Goal: Information Seeking & Learning: Compare options

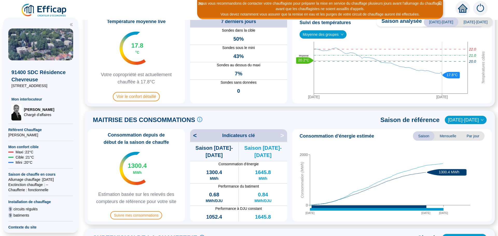
scroll to position [52, 0]
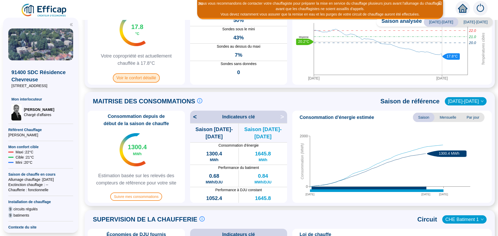
click at [143, 79] on span "Voir le confort détaillé" at bounding box center [136, 77] width 47 height 9
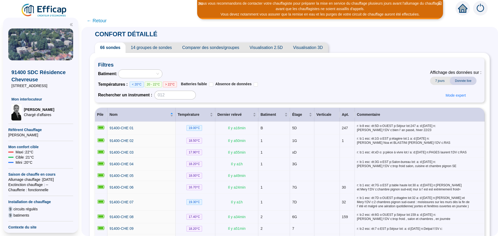
click at [227, 48] on span "Comparer des sondes/groupes" at bounding box center [210, 48] width 67 height 10
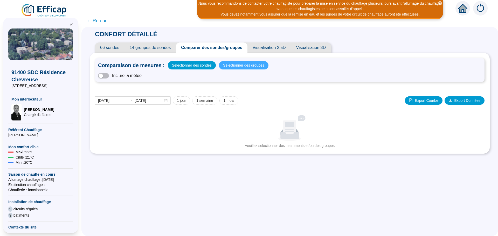
click at [226, 67] on span "Sélectionner des groupes" at bounding box center [243, 65] width 41 height 7
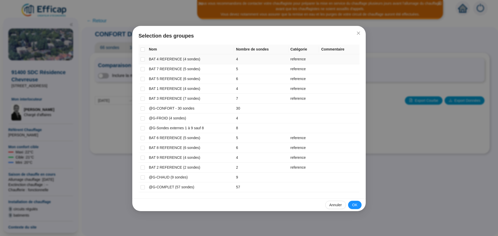
click at [145, 58] on td at bounding box center [143, 59] width 8 height 10
drag, startPoint x: 142, startPoint y: 59, endPoint x: 143, endPoint y: 62, distance: 3.7
click at [142, 60] on input "checkbox" at bounding box center [143, 59] width 4 height 4
checkbox input "true"
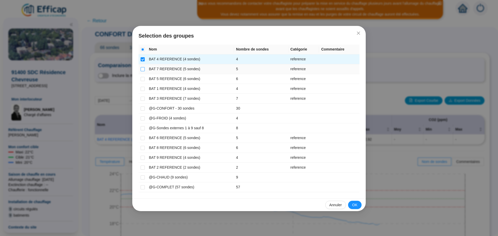
click at [142, 69] on input "checkbox" at bounding box center [143, 69] width 4 height 4
checkbox input "true"
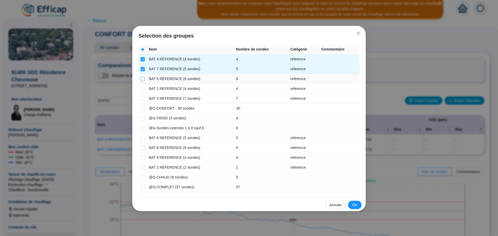
click at [141, 80] on input "checkbox" at bounding box center [143, 79] width 4 height 4
checkbox input "true"
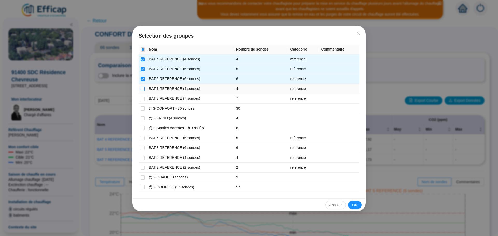
click at [143, 90] on input "checkbox" at bounding box center [143, 89] width 4 height 4
checkbox input "true"
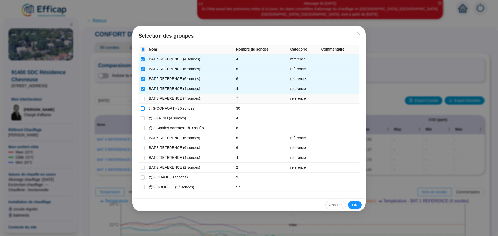
drag, startPoint x: 142, startPoint y: 99, endPoint x: 142, endPoint y: 110, distance: 10.9
click at [142, 101] on input "checkbox" at bounding box center [143, 99] width 4 height 4
checkbox input "true"
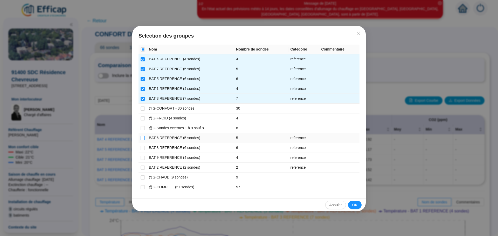
click at [143, 140] on input "checkbox" at bounding box center [143, 138] width 4 height 4
checkbox input "true"
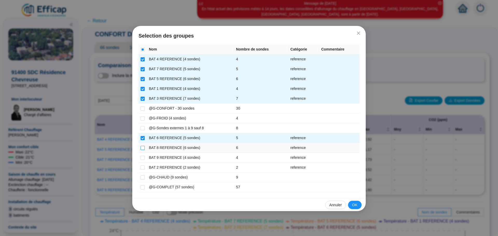
click at [143, 148] on input "checkbox" at bounding box center [143, 148] width 4 height 4
checkbox input "true"
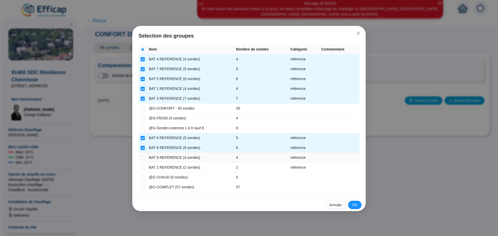
click at [146, 159] on td at bounding box center [143, 158] width 8 height 10
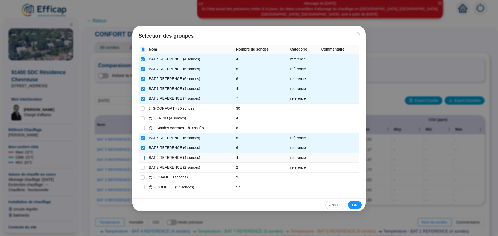
click at [145, 160] on input "checkbox" at bounding box center [143, 158] width 4 height 4
checkbox input "true"
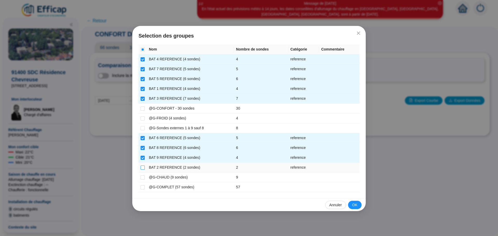
click at [145, 167] on input "checkbox" at bounding box center [143, 168] width 4 height 4
checkbox input "true"
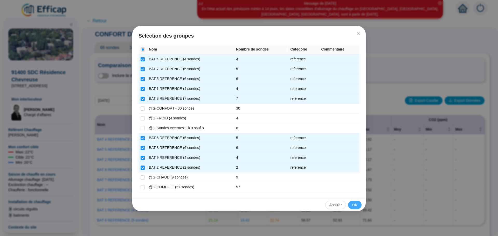
click at [352, 202] on button "OK" at bounding box center [354, 205] width 13 height 8
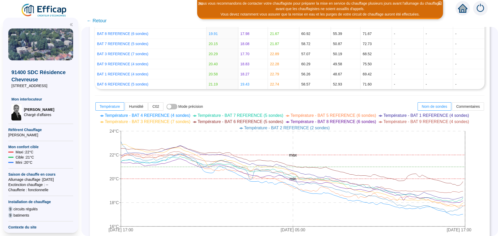
scroll to position [140, 0]
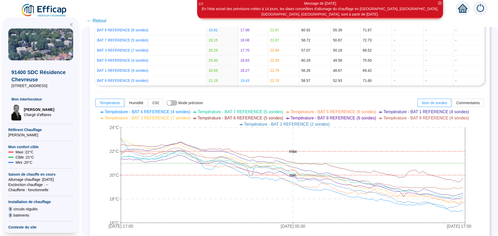
click at [100, 17] on span "← Retour" at bounding box center [97, 20] width 20 height 7
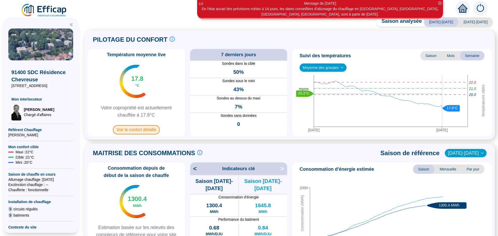
click at [136, 128] on span "Voir le confort détaillé" at bounding box center [136, 129] width 47 height 9
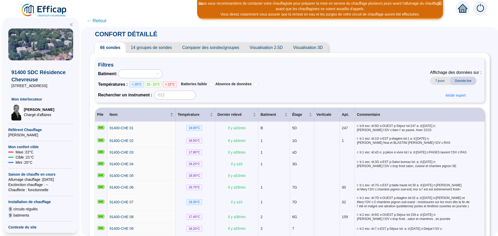
click at [214, 46] on span "Comparer des sondes/groupes" at bounding box center [210, 48] width 67 height 10
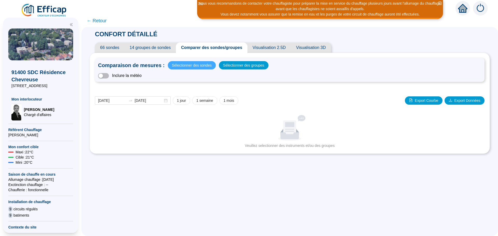
click at [189, 66] on span "Sélectionner des sondes" at bounding box center [192, 65] width 40 height 7
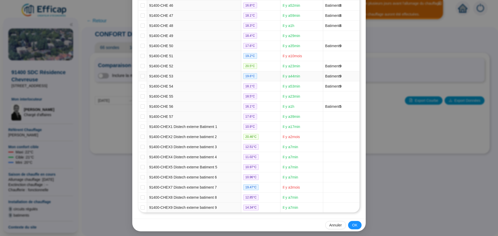
scroll to position [531, 0]
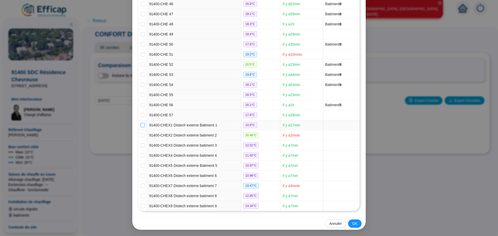
click at [141, 124] on input "checkbox" at bounding box center [143, 125] width 4 height 4
checkbox input "true"
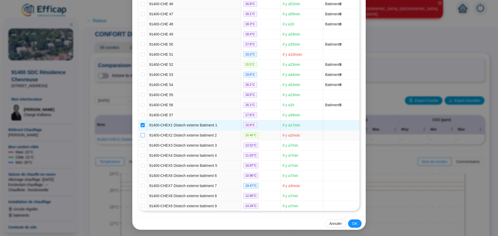
click at [141, 134] on input "checkbox" at bounding box center [143, 135] width 4 height 4
checkbox input "true"
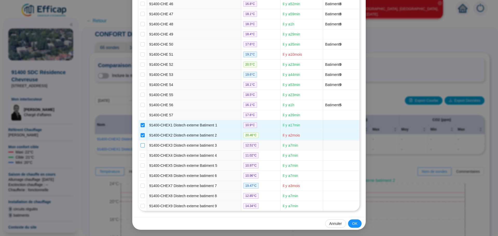
click at [141, 144] on input "checkbox" at bounding box center [143, 145] width 4 height 4
checkbox input "true"
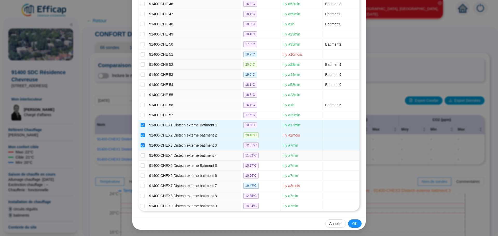
click at [140, 152] on td at bounding box center [143, 156] width 9 height 10
click at [142, 155] on input "checkbox" at bounding box center [143, 156] width 4 height 4
checkbox input "true"
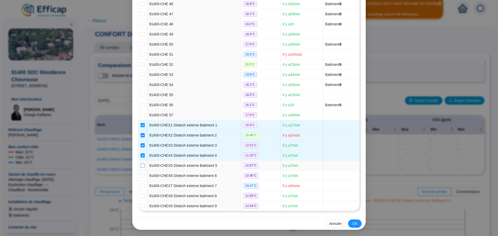
click at [141, 166] on input "checkbox" at bounding box center [143, 166] width 4 height 4
checkbox input "true"
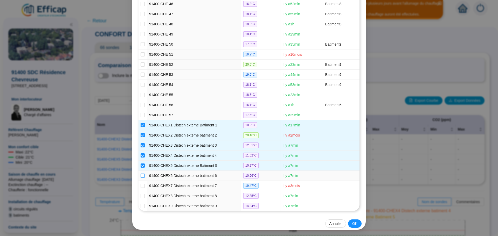
click at [141, 176] on input "checkbox" at bounding box center [143, 176] width 4 height 4
checkbox input "true"
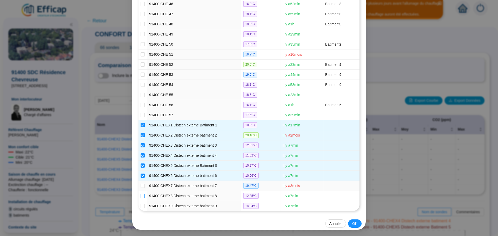
drag, startPoint x: 141, startPoint y: 187, endPoint x: 140, endPoint y: 194, distance: 7.0
click at [141, 187] on input "checkbox" at bounding box center [143, 186] width 4 height 4
checkbox input "true"
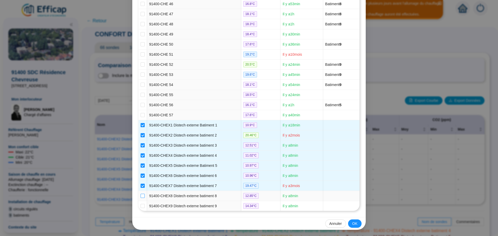
click at [141, 197] on input "checkbox" at bounding box center [143, 196] width 4 height 4
checkbox input "true"
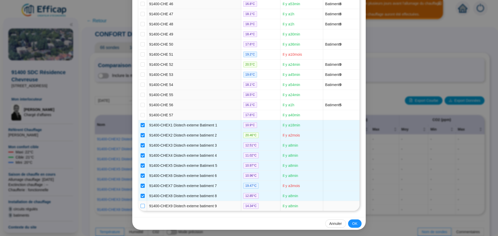
click at [142, 204] on input "checkbox" at bounding box center [143, 206] width 4 height 4
checkbox input "true"
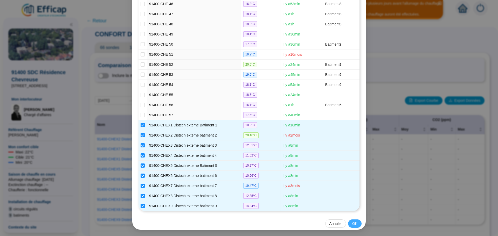
click at [348, 224] on button "OK" at bounding box center [354, 224] width 13 height 8
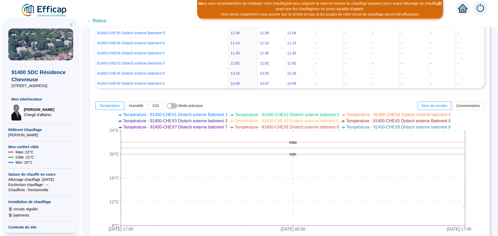
scroll to position [135, 0]
click at [107, 22] on span "← Retour" at bounding box center [97, 20] width 20 height 7
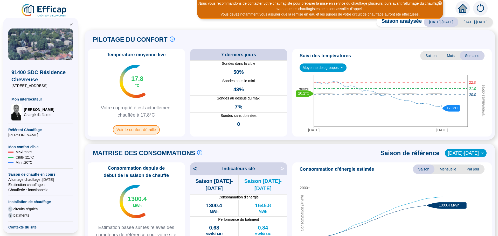
click at [150, 132] on span "Voir le confort détaillé" at bounding box center [136, 129] width 47 height 9
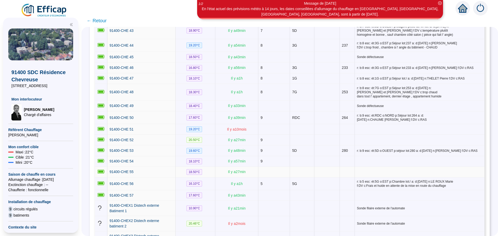
scroll to position [753, 0]
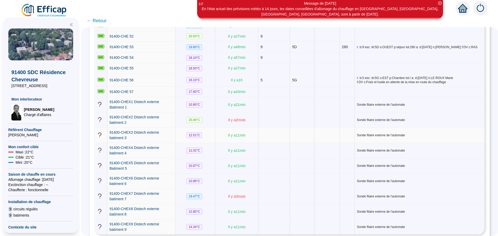
drag, startPoint x: 154, startPoint y: 128, endPoint x: 434, endPoint y: 127, distance: 279.7
click at [434, 128] on td "Sonde filaire externe de l'automate" at bounding box center [420, 135] width 130 height 15
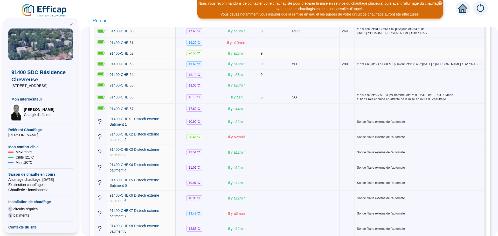
scroll to position [727, 0]
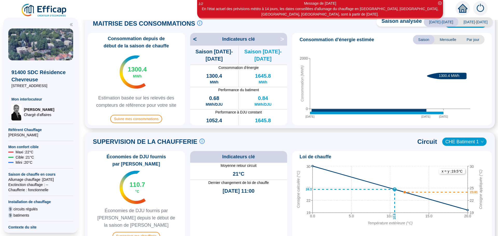
scroll to position [134, 0]
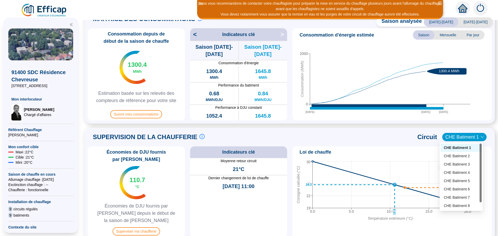
click at [459, 139] on span "CHE Batiment 1" at bounding box center [465, 137] width 38 height 8
click at [459, 156] on div "CHE Batiment 2" at bounding box center [461, 156] width 35 height 5
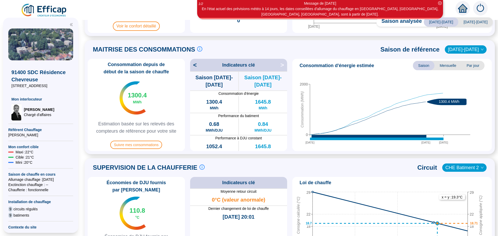
scroll to position [156, 0]
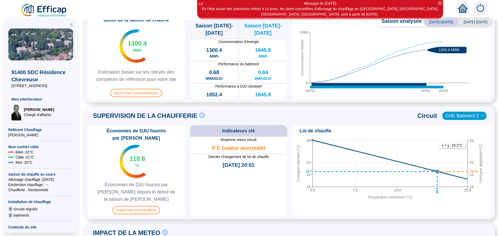
click at [456, 116] on span "CHE Batiment 2" at bounding box center [465, 116] width 38 height 8
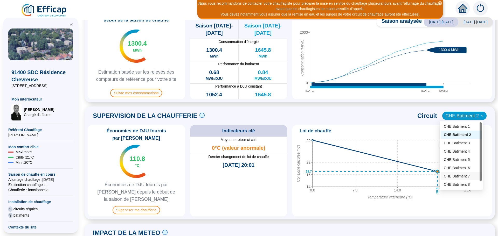
click at [454, 176] on div "CHE Batiment 7" at bounding box center [461, 176] width 35 height 5
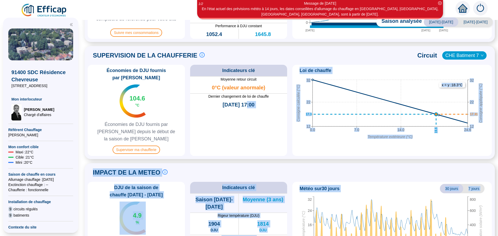
scroll to position [248, 0]
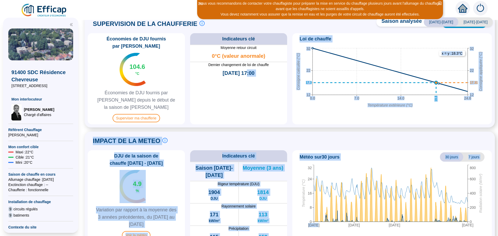
drag, startPoint x: 242, startPoint y: 211, endPoint x: 313, endPoint y: 240, distance: 76.9
click at [313, 236] on html "Nous vous recommandons de contacter votre chauffagiste pour préparer la mise en…" at bounding box center [249, 118] width 498 height 236
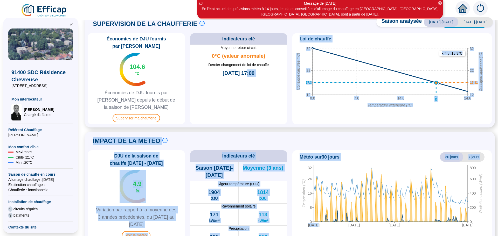
click at [397, 38] on div "Loi de chauffe" at bounding box center [392, 38] width 195 height 7
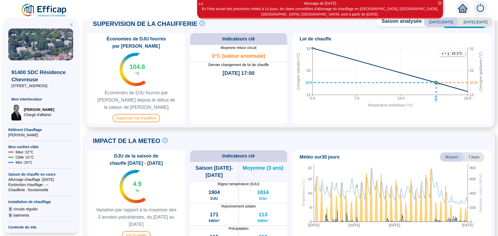
scroll to position [196, 0]
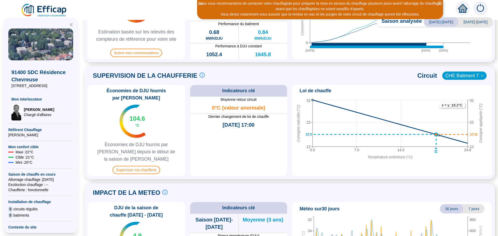
click at [457, 76] on span "CHE Batiment 7" at bounding box center [465, 76] width 38 height 8
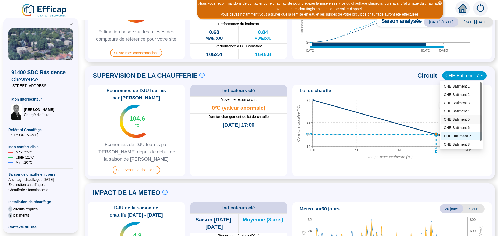
drag, startPoint x: 456, startPoint y: 102, endPoint x: 458, endPoint y: 116, distance: 13.8
click at [458, 116] on div "CHE Batiment 1 CHE Batiment 2 CHE Batiment 3 CHE Batiment 4 CHE Batiment 5 CHE …" at bounding box center [461, 119] width 41 height 75
click at [457, 113] on div "CHE Batiment 4" at bounding box center [461, 111] width 35 height 5
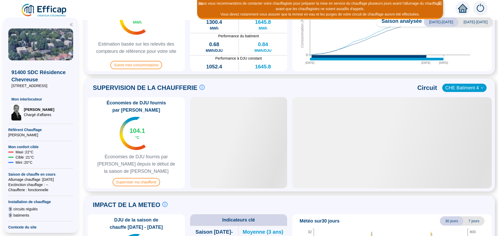
scroll to position [199, 0]
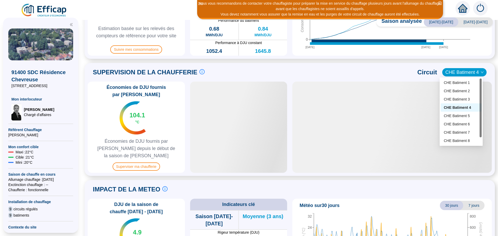
drag, startPoint x: 245, startPoint y: 97, endPoint x: 469, endPoint y: 73, distance: 225.2
click at [469, 73] on span "CHE Batiment 4" at bounding box center [465, 73] width 38 height 8
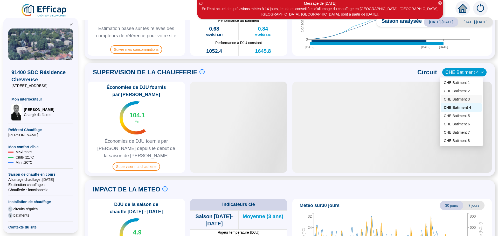
drag, startPoint x: 463, startPoint y: 99, endPoint x: 489, endPoint y: 81, distance: 31.0
click at [489, 81] on div "SUPERVISION DE LA CHAUFFERIE Suivre les paramètres en chaufferie en direct c'es…" at bounding box center [290, 119] width 411 height 113
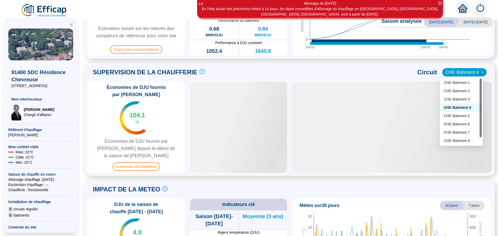
click at [465, 73] on span "CHE Batiment 4" at bounding box center [465, 73] width 38 height 8
click at [460, 98] on div "CHE Batiment 3" at bounding box center [461, 99] width 35 height 5
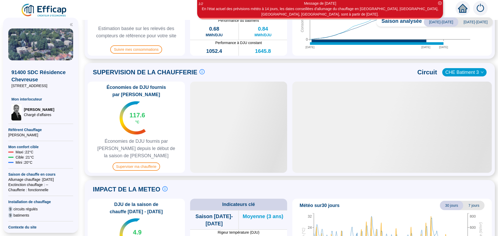
click at [464, 75] on span "CHE Batiment 3" at bounding box center [465, 73] width 38 height 8
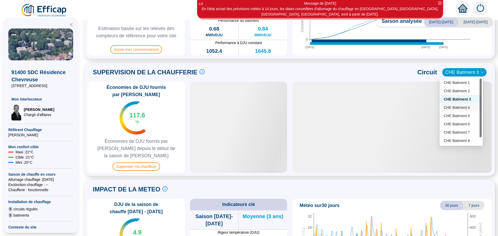
click at [460, 106] on div "CHE Batiment 4" at bounding box center [461, 107] width 35 height 5
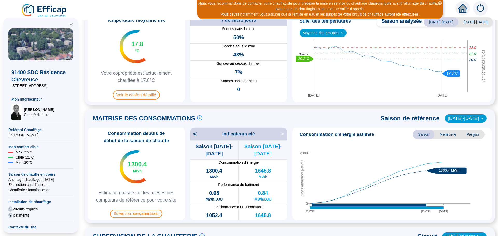
scroll to position [0, 0]
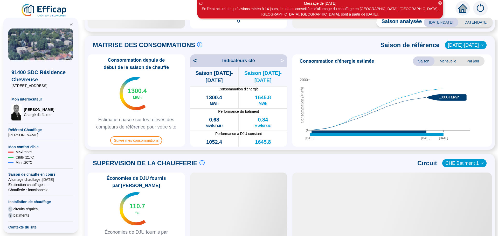
scroll to position [156, 0]
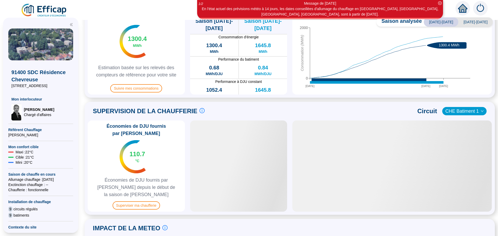
click at [454, 110] on span "CHE Batiment 1" at bounding box center [465, 111] width 38 height 8
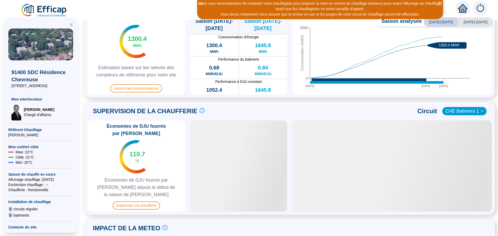
click at [454, 112] on span "CHE Batiment 1" at bounding box center [465, 111] width 38 height 8
click at [458, 111] on span "CHE Batiment 1" at bounding box center [465, 111] width 38 height 8
click at [461, 146] on div "CHE Batiment 4" at bounding box center [461, 146] width 35 height 5
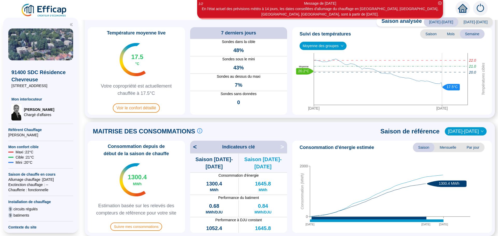
scroll to position [0, 0]
